Goal: Task Accomplishment & Management: Use online tool/utility

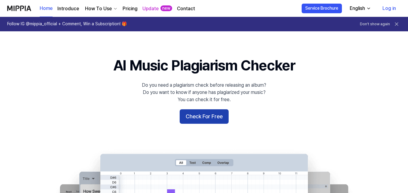
click at [207, 113] on button "Check For Free" at bounding box center [204, 116] width 49 height 14
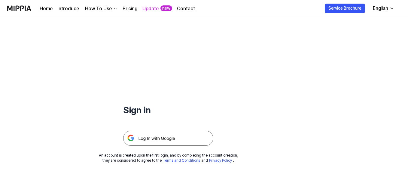
click at [166, 131] on img at bounding box center [168, 138] width 90 height 15
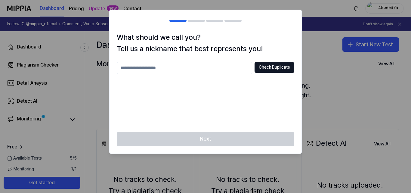
click at [213, 70] on input "text" at bounding box center [184, 68] width 135 height 12
click at [284, 67] on button "Check Duplicate" at bounding box center [274, 67] width 40 height 11
click at [174, 68] on input "*****" at bounding box center [184, 68] width 135 height 12
type input "*******"
click at [261, 68] on button "Check Duplicate" at bounding box center [274, 67] width 40 height 11
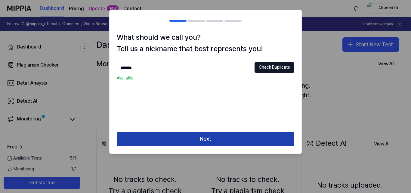
click at [216, 142] on button "Next" at bounding box center [205, 139] width 177 height 14
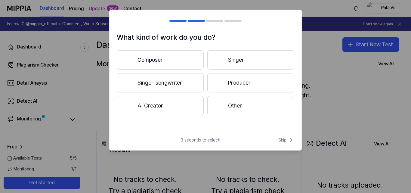
click at [239, 110] on button "Other" at bounding box center [250, 105] width 87 height 19
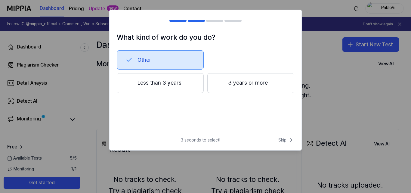
click at [166, 56] on button "Other" at bounding box center [160, 59] width 87 height 19
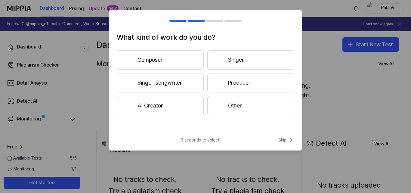
click at [240, 106] on button "Other" at bounding box center [250, 105] width 87 height 19
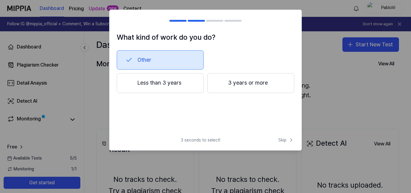
click at [169, 86] on button "Less than 3 years" at bounding box center [160, 83] width 87 height 20
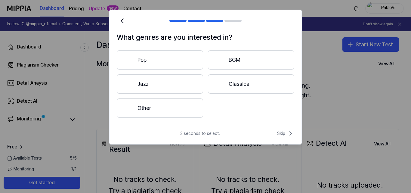
click at [176, 64] on button "Pop" at bounding box center [160, 59] width 86 height 19
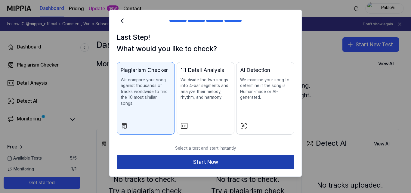
click at [218, 155] on button "Start Now" at bounding box center [205, 162] width 177 height 14
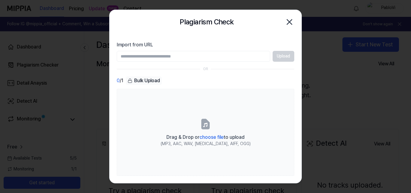
click at [292, 20] on icon "button" at bounding box center [289, 22] width 5 height 5
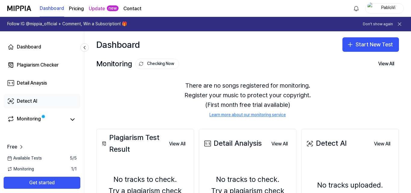
click at [39, 99] on link "Detect AI" at bounding box center [42, 101] width 77 height 14
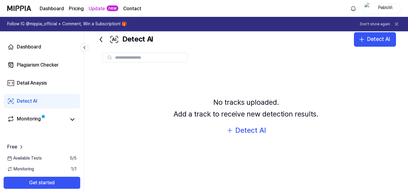
scroll to position [23, 0]
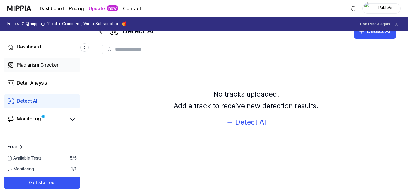
click at [38, 64] on div "Plagiarism Checker" at bounding box center [38, 64] width 42 height 7
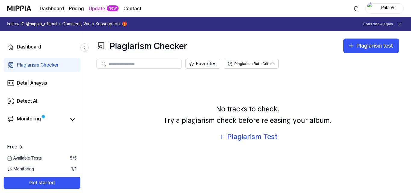
click at [135, 63] on input "text" at bounding box center [143, 63] width 69 height 5
click at [251, 116] on div "No tracks to check. Try a plagiarism check before releasing your album." at bounding box center [247, 114] width 168 height 23
drag, startPoint x: 232, startPoint y: 122, endPoint x: 228, endPoint y: 122, distance: 3.7
click at [228, 122] on div "No tracks to check. Try a plagiarism check before releasing your album." at bounding box center [247, 114] width 168 height 23
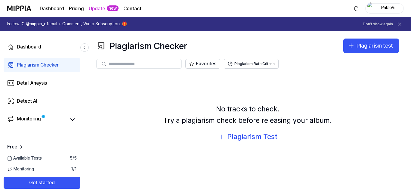
click at [159, 63] on input "text" at bounding box center [143, 63] width 69 height 5
click at [263, 137] on div "Plagiarism Test" at bounding box center [252, 136] width 50 height 11
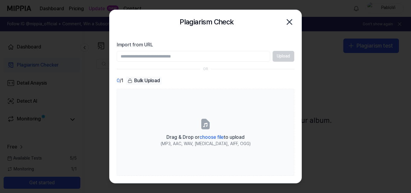
click at [173, 59] on input "Import from URL" at bounding box center [193, 56] width 153 height 11
click at [149, 48] on label "Import from URL" at bounding box center [205, 44] width 177 height 7
click at [149, 51] on input "Import from URL" at bounding box center [193, 56] width 153 height 11
drag, startPoint x: 159, startPoint y: 59, endPoint x: 164, endPoint y: 68, distance: 10.3
click at [159, 59] on input "Import from URL" at bounding box center [193, 56] width 153 height 11
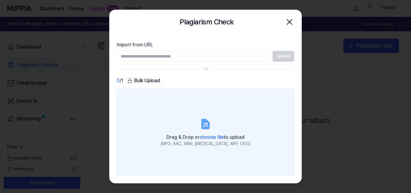
click at [208, 137] on span "choose file" at bounding box center [211, 137] width 24 height 6
click at [0, 0] on input "Drag & Drop or choose file to upload (MP3, AAC, WAV, FLAC, AIFF, OGG)" at bounding box center [0, 0] width 0 height 0
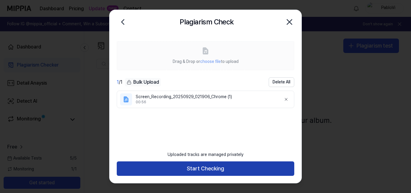
click at [214, 169] on button "Start Checking" at bounding box center [205, 168] width 177 height 14
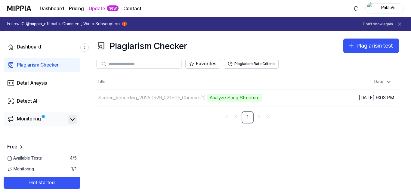
click at [72, 119] on icon at bounding box center [73, 120] width 4 height 2
click at [73, 123] on icon at bounding box center [72, 119] width 7 height 7
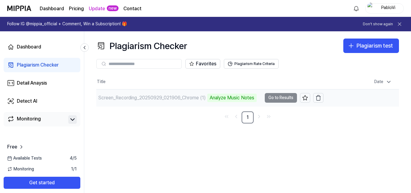
click at [279, 97] on td "Screen_Recording_20250929_021906_Chrome (1) Analyze Music Notes Go to Results" at bounding box center [209, 97] width 227 height 17
click at [286, 97] on td "Screen_Recording_20250929_021906_Chrome (1) Analyze Music Notes Go to Results" at bounding box center [209, 97] width 227 height 17
click at [242, 97] on div "Analyze Music Notes" at bounding box center [231, 98] width 49 height 8
click at [282, 98] on td "Screen_Recording_20250929_021906_Chrome (1) Analyze Music Notes Go to Results" at bounding box center [209, 97] width 227 height 17
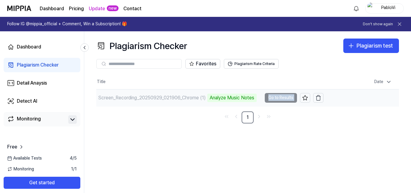
click at [282, 98] on td "Screen_Recording_20250929_021906_Chrome (1) Analyze Music Notes Go to Results" at bounding box center [209, 97] width 227 height 17
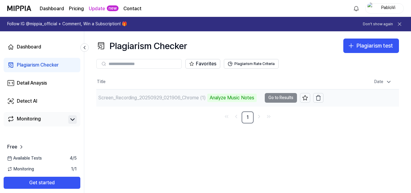
click at [242, 98] on div "Analyze Music Notes" at bounding box center [231, 98] width 49 height 8
click at [279, 98] on td "Screen_Recording_20250929_021906_Chrome (1) Analyze Music Notes Go to Results" at bounding box center [209, 97] width 227 height 17
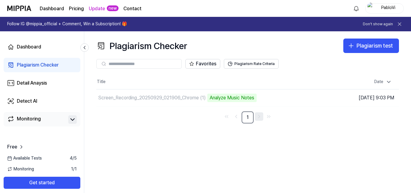
click at [262, 116] on link "Go to next page" at bounding box center [259, 116] width 8 height 8
click at [18, 116] on div "Monitoring" at bounding box center [29, 119] width 24 height 8
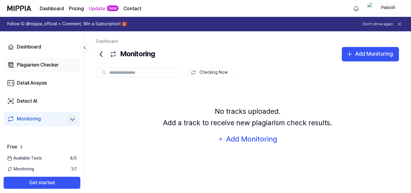
click at [36, 65] on div "Plagiarism Checker" at bounding box center [38, 64] width 42 height 7
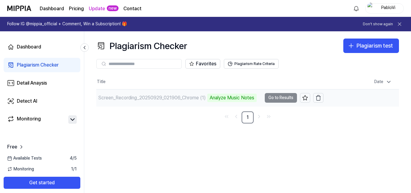
click at [281, 98] on td "Screen_Recording_20250929_021906_Chrome (1) Analyze Music Notes Go to Results" at bounding box center [209, 97] width 227 height 17
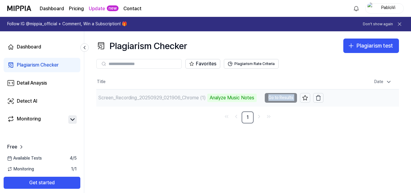
click at [281, 98] on td "Screen_Recording_20250929_021906_Chrome (1) Analyze Music Notes Go to Results" at bounding box center [209, 97] width 227 height 17
click at [280, 98] on td "Screen_Recording_20250929_021906_Chrome (1) Analyze Music Notes Go to Results" at bounding box center [209, 97] width 227 height 17
click at [177, 100] on div "Screen_Recording_20250929_021906_Chrome (1)" at bounding box center [152, 97] width 108 height 7
click at [244, 98] on div "Analyze Music Notes" at bounding box center [231, 98] width 49 height 8
click at [245, 98] on div "Analyze Music Notes" at bounding box center [231, 98] width 49 height 8
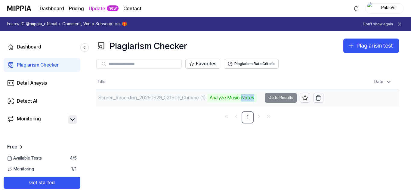
click at [245, 98] on div "Analyze Music Notes" at bounding box center [231, 98] width 49 height 8
click at [279, 100] on td "Screen_Recording_20250929_021906_Chrome (1) Analyze Music Notes Go to Results" at bounding box center [209, 97] width 227 height 17
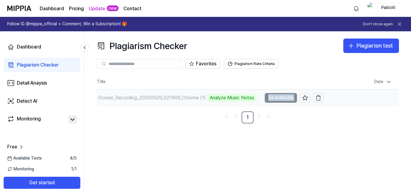
click at [279, 99] on td "Screen_Recording_20250929_021906_Chrome (1) Analyze Music Notes Go to Results" at bounding box center [209, 97] width 227 height 17
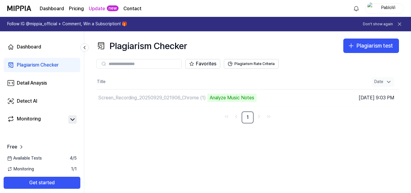
click at [385, 79] on div "Date" at bounding box center [383, 82] width 22 height 10
click at [388, 82] on icon at bounding box center [389, 82] width 6 height 6
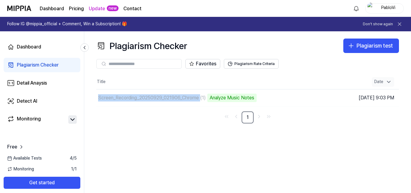
click at [388, 82] on icon at bounding box center [388, 82] width 3 height 2
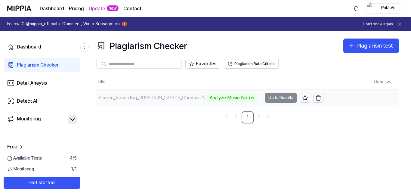
click at [227, 94] on div "Analyze Music Notes" at bounding box center [231, 98] width 49 height 8
drag, startPoint x: 227, startPoint y: 94, endPoint x: 230, endPoint y: 95, distance: 3.4
click at [227, 94] on div "Analyze Music Notes" at bounding box center [231, 98] width 49 height 8
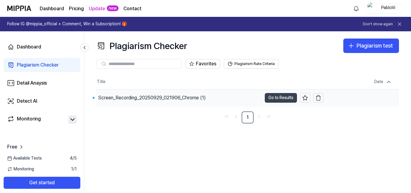
click at [282, 96] on button "Go to Results" at bounding box center [281, 98] width 32 height 10
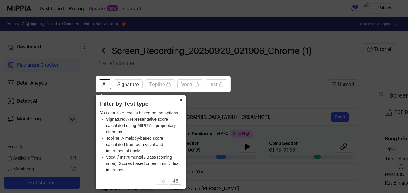
click at [181, 98] on button "×" at bounding box center [181, 99] width 10 height 8
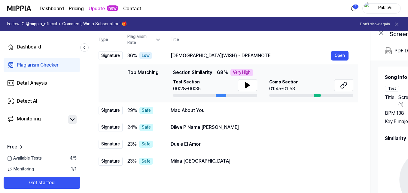
scroll to position [5, 0]
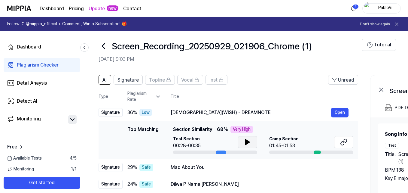
click at [248, 142] on icon at bounding box center [248, 141] width 4 height 5
click at [246, 144] on icon at bounding box center [246, 142] width 1 height 5
click at [275, 144] on div "01:45-01:53" at bounding box center [283, 145] width 29 height 7
click at [316, 152] on div at bounding box center [317, 152] width 7 height 4
click at [333, 108] on button "Open" at bounding box center [339, 113] width 17 height 10
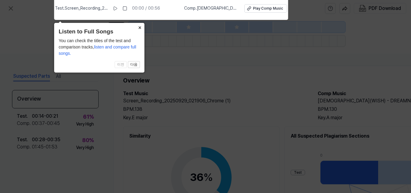
click at [138, 29] on button "×" at bounding box center [140, 27] width 10 height 8
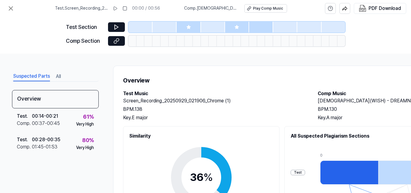
click at [333, 104] on div "바라다(WISH) - DREAMNOTE BPM. 130 Key. A major" at bounding box center [409, 109] width 183 height 24
drag, startPoint x: 384, startPoint y: 101, endPoint x: 312, endPoint y: 99, distance: 72.5
click at [312, 99] on div "Test Music Screen_Recording_20250929_021906_Chrome (1) BPM. 138 Key. E major Co…" at bounding box center [311, 105] width 377 height 31
copy h2 "바라다(WISH) - DREAMNOTE"
drag, startPoint x: 343, startPoint y: 118, endPoint x: 313, endPoint y: 115, distance: 30.2
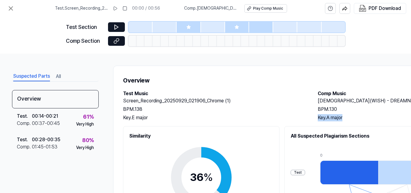
click at [313, 115] on div "Test Music Screen_Recording_20250929_021906_Chrome (1) BPM. 138 Key. E major Co…" at bounding box center [311, 105] width 377 height 31
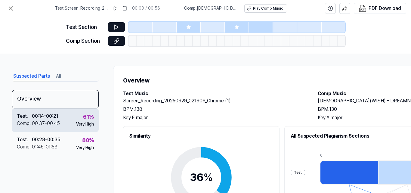
click at [52, 123] on div "00:37 - 00:45" at bounding box center [46, 123] width 28 height 7
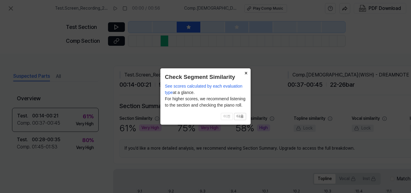
click at [246, 72] on button "×" at bounding box center [246, 72] width 10 height 8
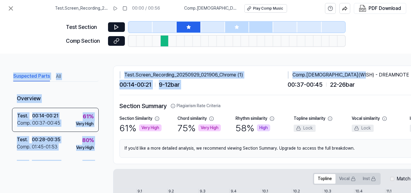
drag, startPoint x: 408, startPoint y: 55, endPoint x: 408, endPoint y: 43, distance: 12.0
click at [408, 42] on div "Test . Screen_Recording_20250929_021906_Chrome (1) 00:00 / 00:56 Comp . 바라다(WIS…" at bounding box center [205, 96] width 411 height 193
click at [8, 9] on icon at bounding box center [10, 8] width 7 height 7
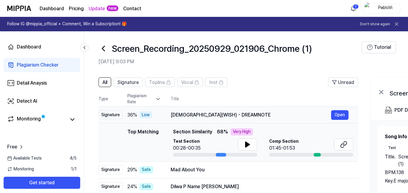
scroll to position [60, 0]
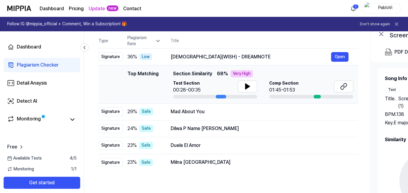
drag, startPoint x: 203, startPoint y: 78, endPoint x: 210, endPoint y: 75, distance: 7.3
click at [204, 78] on div "Top Matching Section Similarity 68 % Very High Test Section 00:28-00:35 Comp Se…" at bounding box center [263, 84] width 180 height 28
click at [213, 74] on div "Top Matching Section Similarity 68 % Very High" at bounding box center [263, 73] width 180 height 7
click at [188, 74] on span "Section Similarity" at bounding box center [192, 73] width 39 height 7
click at [217, 74] on span "68 %" at bounding box center [222, 73] width 11 height 7
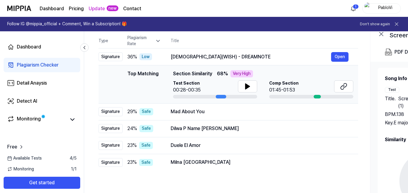
click at [242, 79] on div "Top Matching Section Similarity 68 % Very High Test Section 00:28-00:35 Comp Se…" at bounding box center [263, 84] width 180 height 28
click at [246, 84] on icon at bounding box center [248, 86] width 4 height 5
click at [294, 90] on div "01:45-01:53" at bounding box center [283, 89] width 29 height 7
click at [244, 86] on icon at bounding box center [247, 86] width 7 height 7
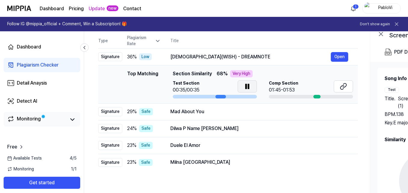
click at [35, 118] on div "Monitoring" at bounding box center [29, 119] width 24 height 8
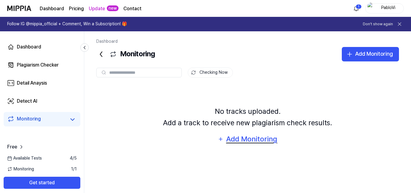
click at [267, 140] on div "Add Monitoring" at bounding box center [252, 138] width 52 height 11
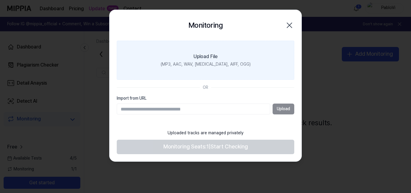
click at [209, 63] on div "(MP3, AAC, WAV, FLAC, AIFF, OGG)" at bounding box center [206, 64] width 90 height 6
click at [0, 0] on input "Upload File (MP3, AAC, WAV, FLAC, AIFF, OGG)" at bounding box center [0, 0] width 0 height 0
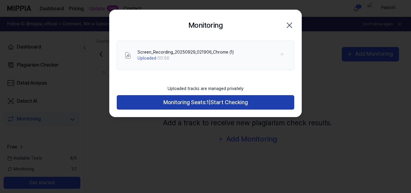
click at [226, 102] on span "Start Checking" at bounding box center [229, 102] width 37 height 9
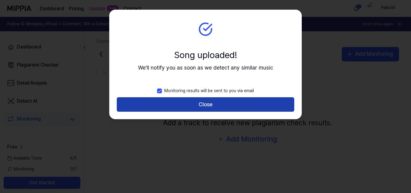
click at [213, 106] on button "Close" at bounding box center [205, 104] width 177 height 14
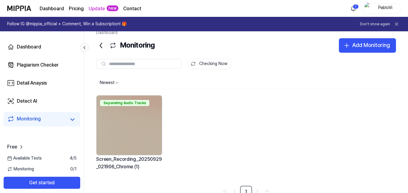
scroll to position [14, 0]
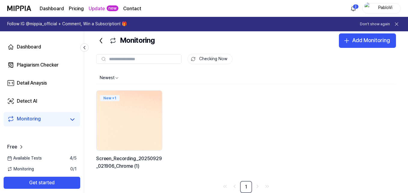
click at [131, 151] on link "New + 1 Screen_Recording_20250929_021906_Chrome (1)" at bounding box center [129, 133] width 66 height 86
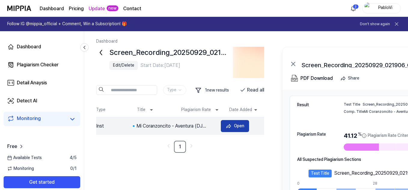
click at [233, 128] on button "Open" at bounding box center [235, 126] width 28 height 12
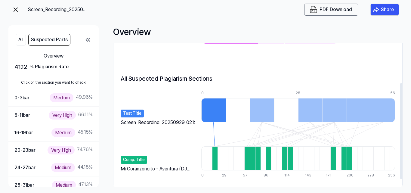
scroll to position [72, 0]
